Goal: Information Seeking & Learning: Learn about a topic

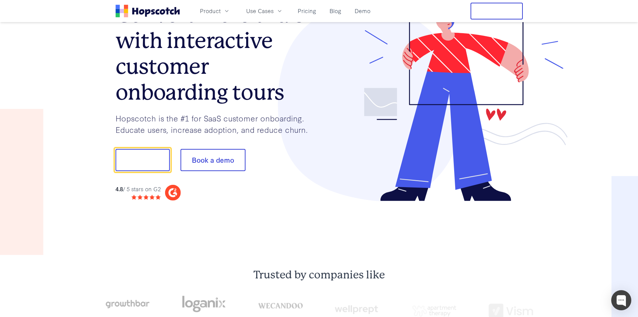
scroll to position [34, 0]
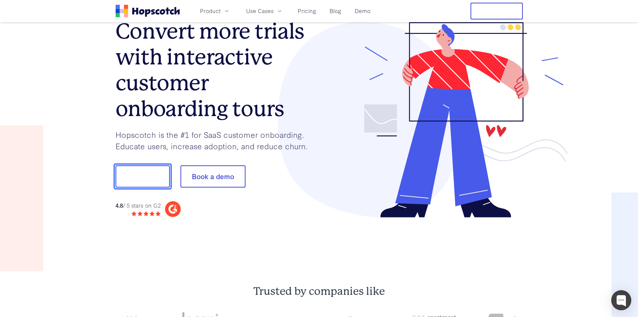
click at [146, 177] on button "Show me!" at bounding box center [143, 176] width 54 height 22
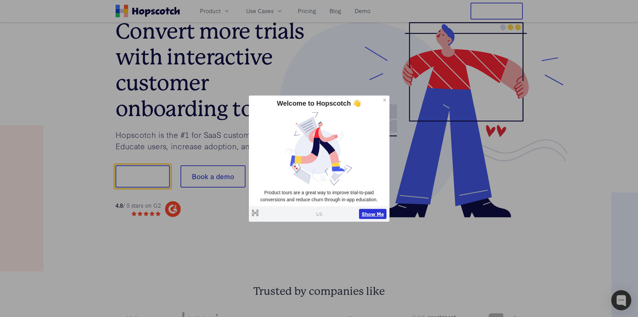
click at [369, 214] on button "Show Me" at bounding box center [372, 214] width 27 height 10
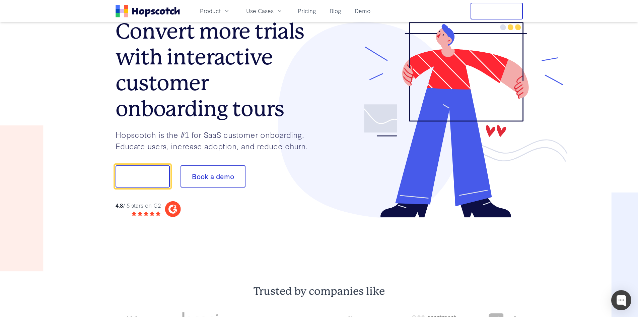
scroll to position [0, 0]
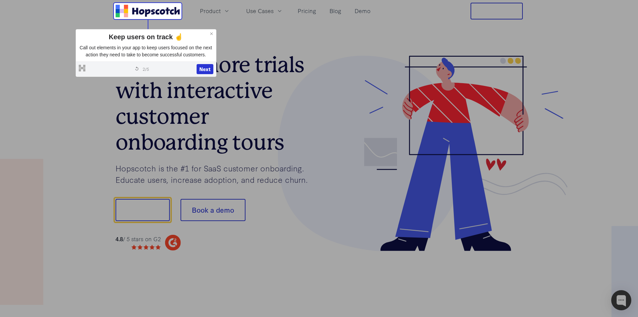
click at [212, 32] on icon at bounding box center [211, 33] width 5 height 5
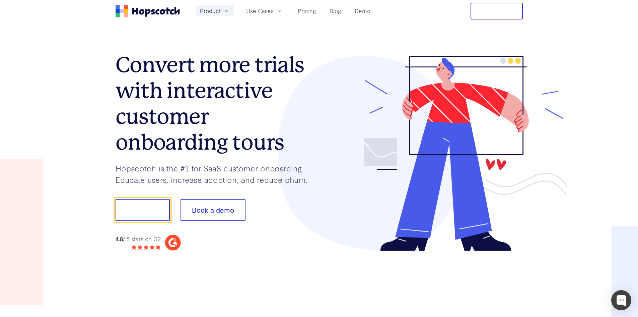
click at [209, 9] on span "Product" at bounding box center [210, 11] width 21 height 8
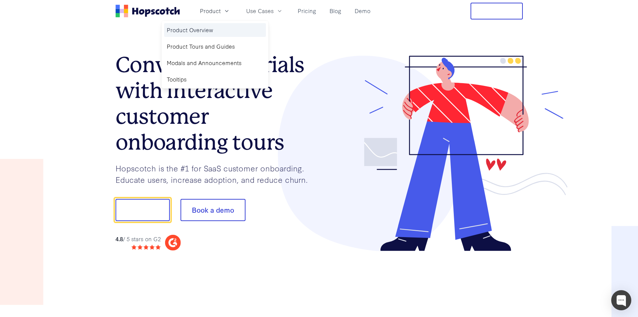
click at [209, 30] on link "Product Overview" at bounding box center [215, 30] width 102 height 14
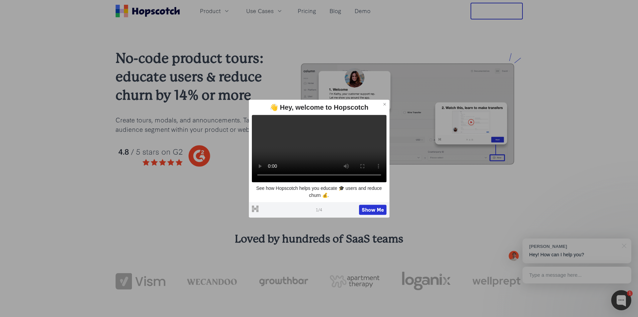
click at [384, 102] on icon at bounding box center [385, 104] width 5 height 5
